Goal: Information Seeking & Learning: Learn about a topic

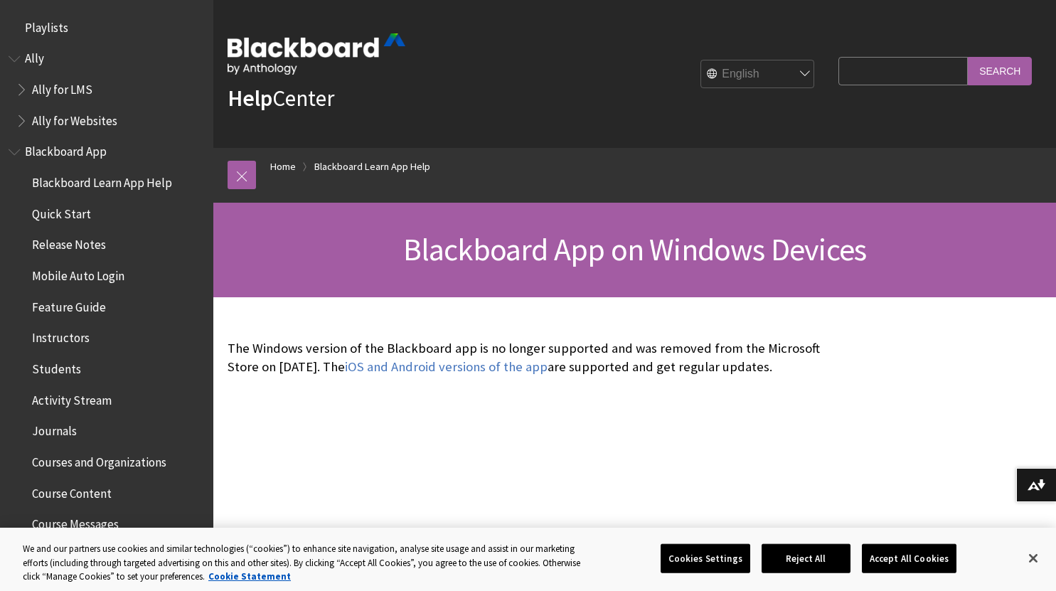
drag, startPoint x: 231, startPoint y: 365, endPoint x: 365, endPoint y: 380, distance: 134.5
click at [365, 380] on div "The Windows version of the Blackboard app is no longer supported and was remove…" at bounding box center [528, 358] width 603 height 64
click at [65, 220] on span "Quick Start" at bounding box center [61, 211] width 59 height 19
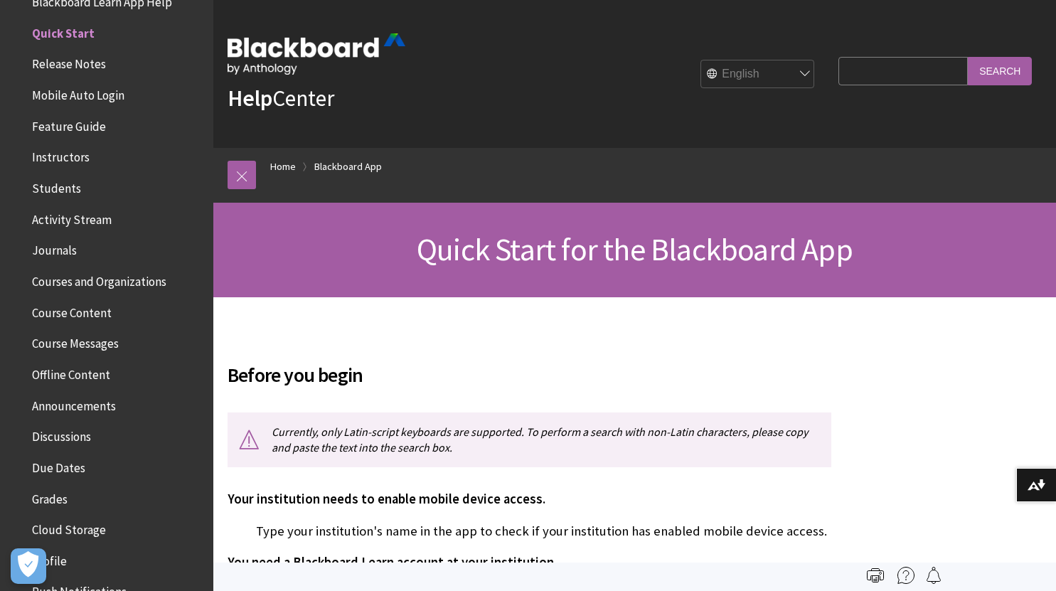
click at [59, 183] on span "Students" at bounding box center [56, 185] width 49 height 19
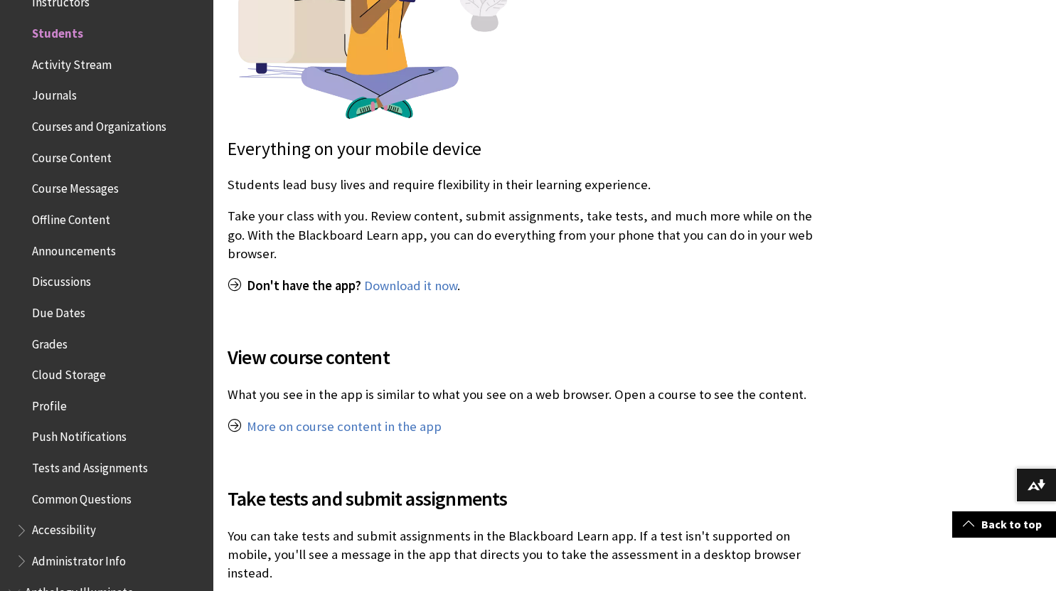
scroll to position [468, 0]
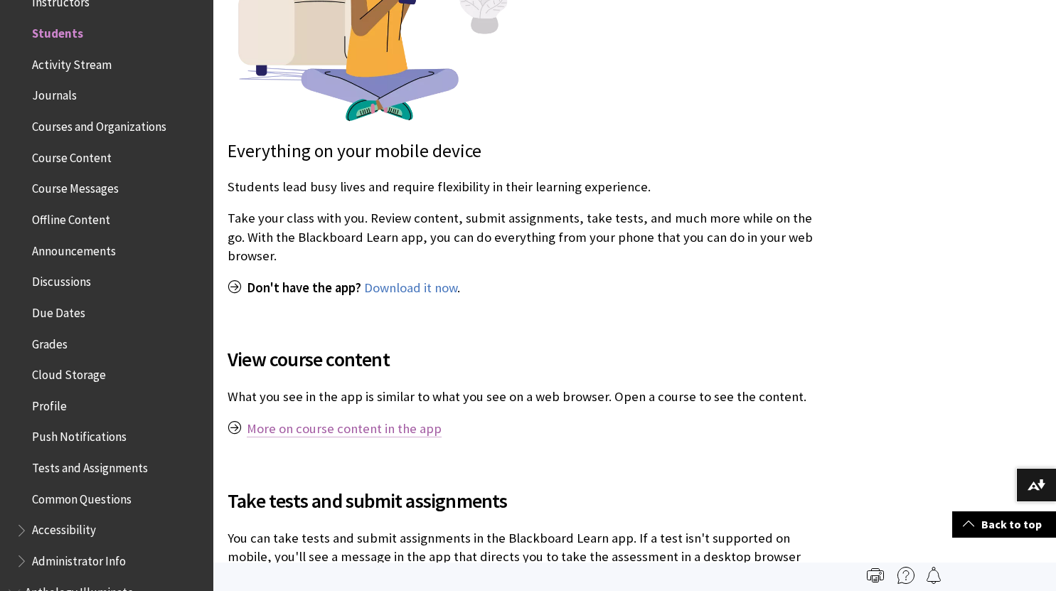
click at [364, 420] on link "More on course content in the app" at bounding box center [344, 428] width 195 height 17
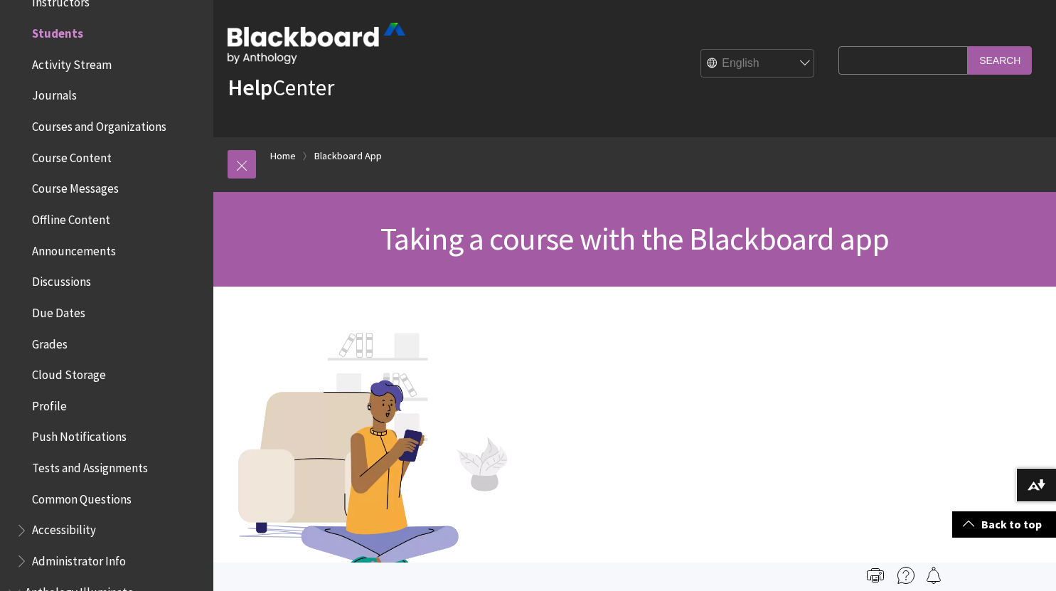
scroll to position [0, 0]
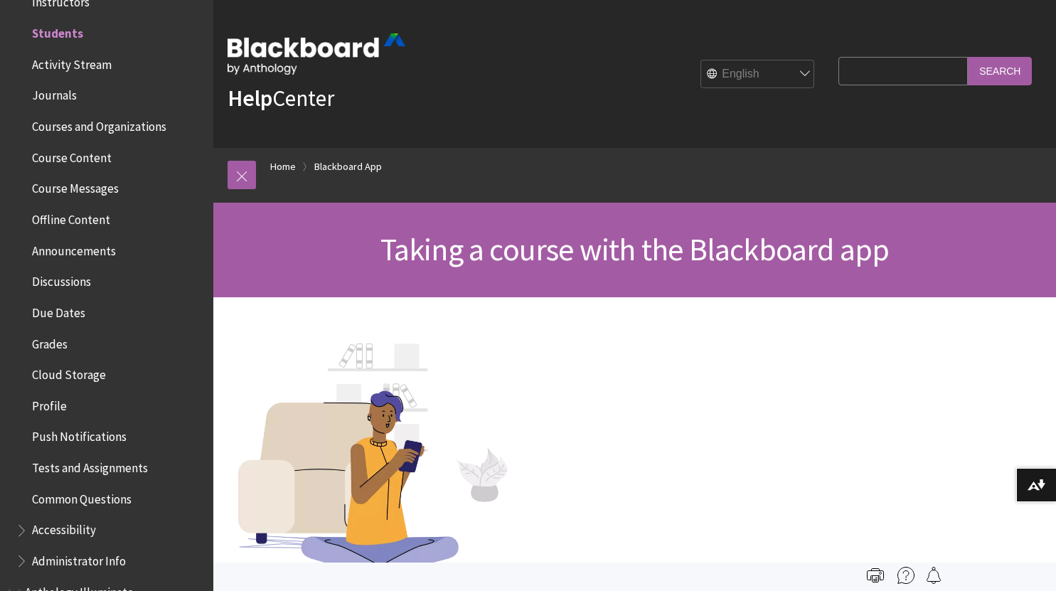
click at [840, 59] on input "Search Query" at bounding box center [902, 71] width 129 height 28
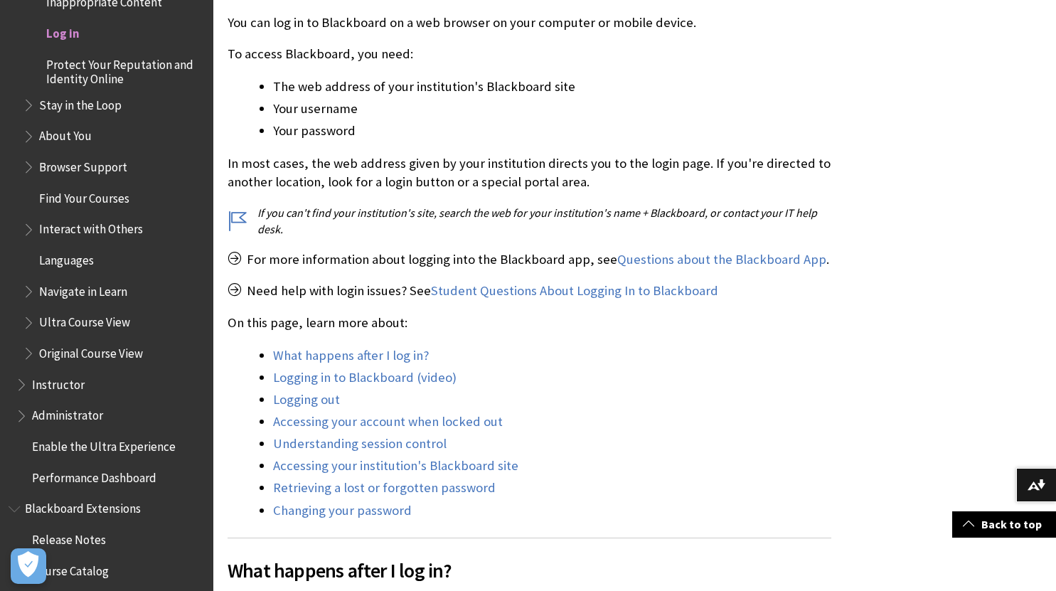
scroll to position [349, 0]
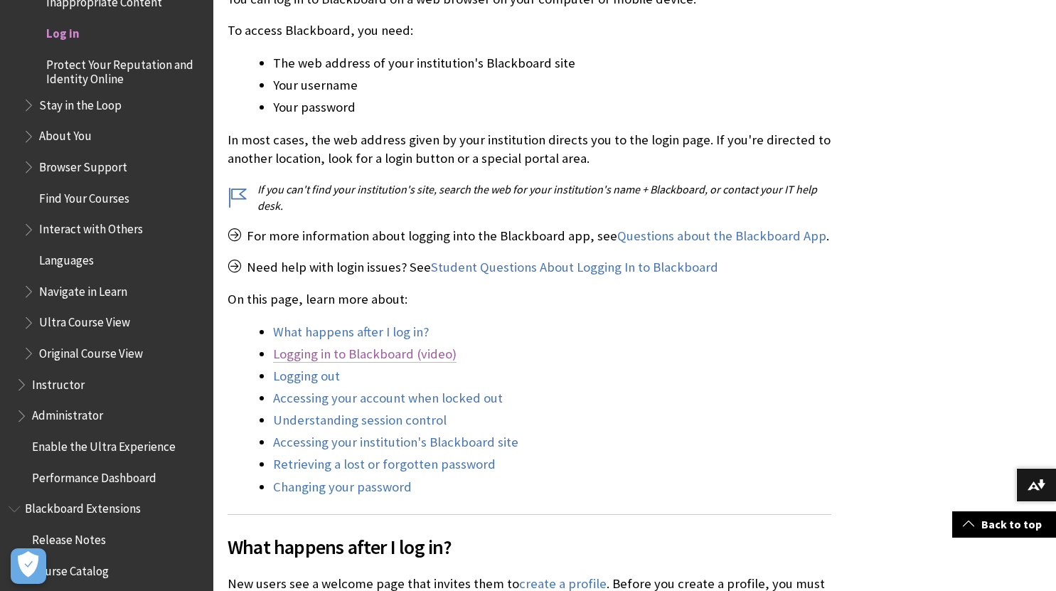
click at [382, 357] on link "Logging in to Blackboard (video)" at bounding box center [364, 353] width 183 height 17
